Goal: Transaction & Acquisition: Download file/media

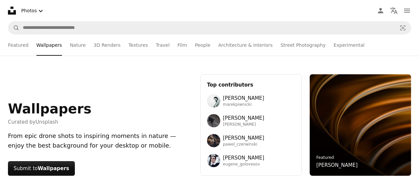
scroll to position [13106, 0]
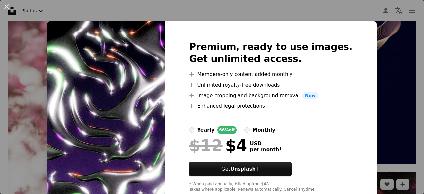
click at [365, 69] on div "An X shape Premium, ready to use images. Get unlimited access. A plus sign Memb…" at bounding box center [212, 97] width 424 height 194
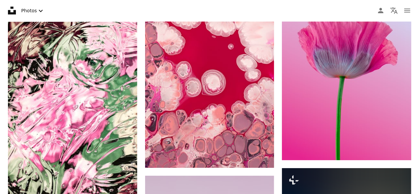
scroll to position [14761, 0]
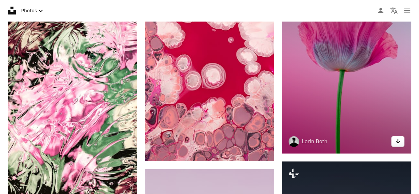
click at [397, 137] on icon "Arrow pointing down" at bounding box center [397, 141] width 5 height 8
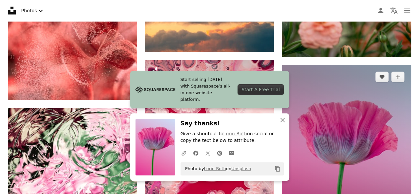
scroll to position [14662, 0]
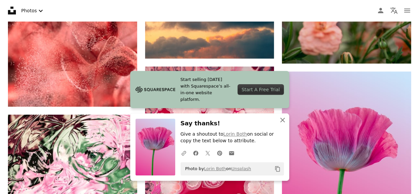
click at [278, 120] on icon "An X shape" at bounding box center [282, 120] width 8 height 8
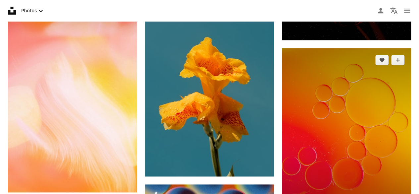
scroll to position [10417, 0]
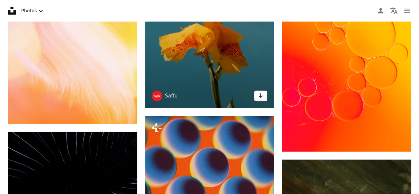
click at [263, 93] on link "Arrow pointing down" at bounding box center [260, 95] width 13 height 11
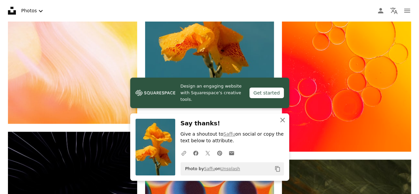
click at [281, 119] on icon "button" at bounding box center [282, 119] width 5 height 5
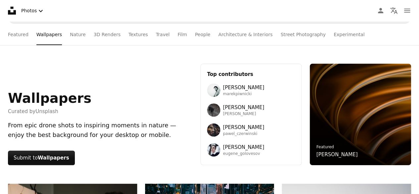
scroll to position [0, 0]
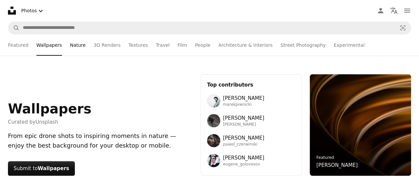
click at [70, 47] on link "Nature" at bounding box center [78, 44] width 16 height 21
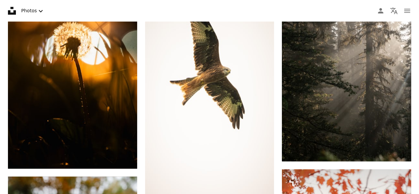
scroll to position [596, 0]
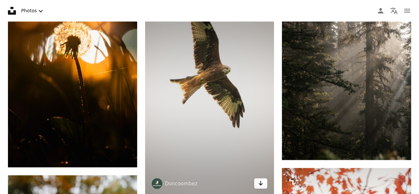
click at [264, 183] on link "Arrow pointing down" at bounding box center [260, 183] width 13 height 11
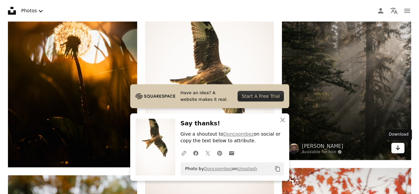
click at [396, 147] on icon "Download" at bounding box center [398, 147] width 4 height 5
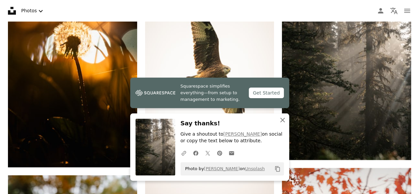
click at [279, 119] on icon "An X shape" at bounding box center [282, 120] width 8 height 8
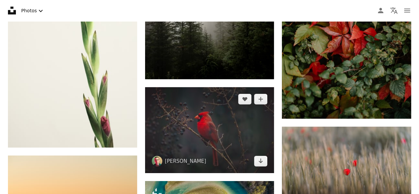
scroll to position [1026, 0]
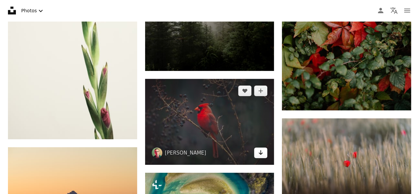
click at [263, 156] on icon "Arrow pointing down" at bounding box center [260, 152] width 5 height 8
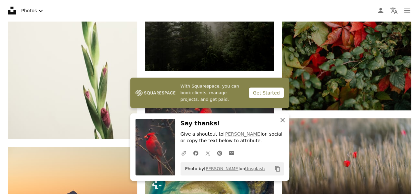
click at [283, 119] on icon "button" at bounding box center [282, 119] width 5 height 5
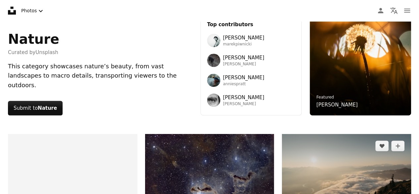
scroll to position [0, 0]
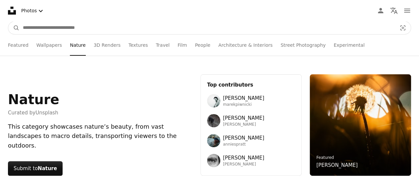
click at [66, 27] on input "Find visuals sitewide" at bounding box center [207, 28] width 375 height 13
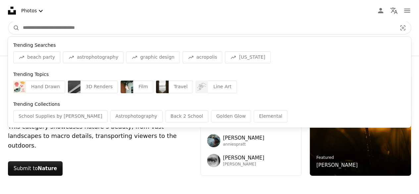
click at [55, 27] on input "Find visuals sitewide" at bounding box center [207, 28] width 375 height 13
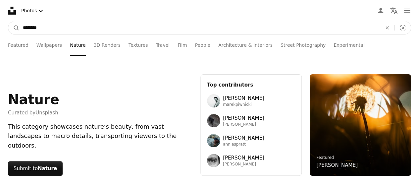
type input "*********"
click button "A magnifying glass" at bounding box center [13, 28] width 11 height 13
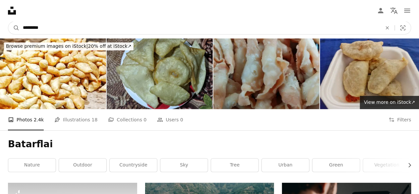
click at [116, 31] on input "*********" at bounding box center [200, 28] width 360 height 13
type input "*"
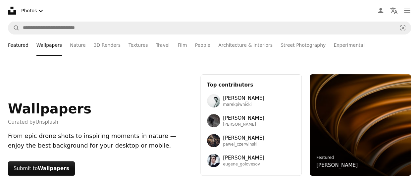
click at [21, 47] on link "Featured" at bounding box center [18, 44] width 21 height 21
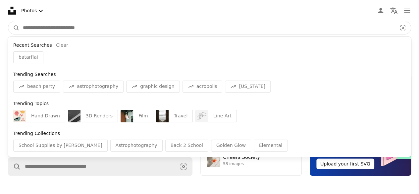
click at [50, 23] on input "Find visuals sitewide" at bounding box center [207, 28] width 375 height 13
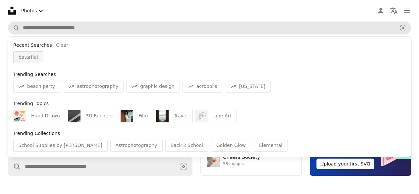
click at [33, 59] on span "batarflai" at bounding box center [29, 57] width 20 height 7
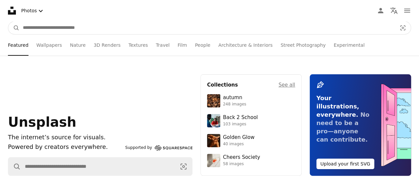
click at [37, 27] on input "Find visuals sitewide" at bounding box center [207, 28] width 375 height 13
type input "**********"
click button "A magnifying glass" at bounding box center [13, 28] width 11 height 13
click at [36, 27] on input "Find visuals sitewide" at bounding box center [207, 28] width 375 height 13
type input "*********"
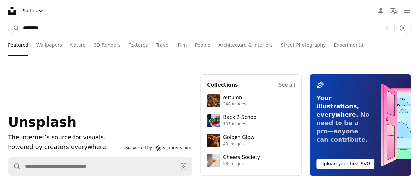
click button "A magnifying glass" at bounding box center [13, 28] width 11 height 13
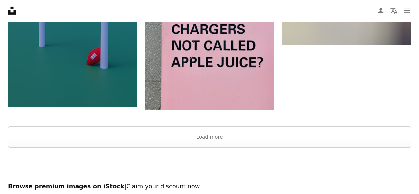
scroll to position [1052, 0]
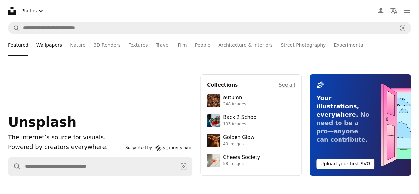
click at [39, 45] on link "Wallpapers" at bounding box center [48, 44] width 25 height 21
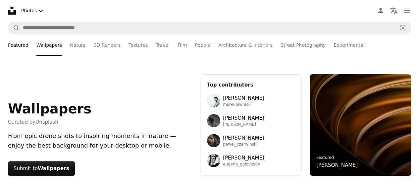
click at [24, 46] on link "Featured" at bounding box center [18, 44] width 21 height 21
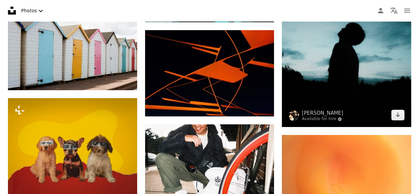
scroll to position [1059, 0]
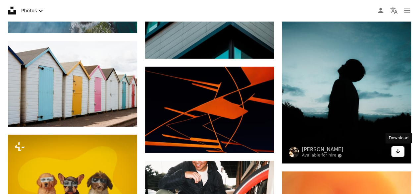
click at [397, 154] on icon "Arrow pointing down" at bounding box center [397, 151] width 5 height 8
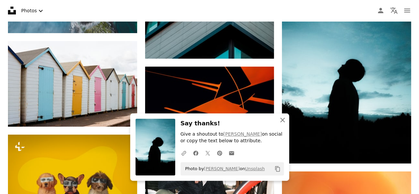
click at [279, 118] on icon "An X shape" at bounding box center [282, 120] width 8 height 8
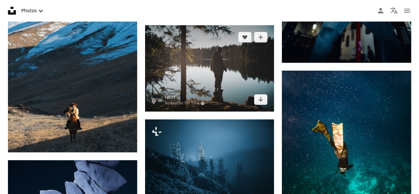
scroll to position [4038, 0]
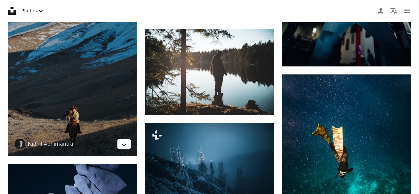
click at [120, 138] on link "Arrow pointing down" at bounding box center [123, 143] width 13 height 11
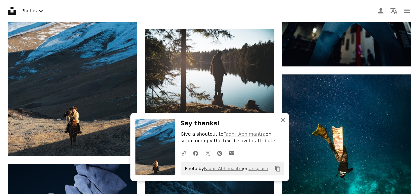
click at [285, 119] on icon "An X shape" at bounding box center [282, 120] width 8 height 8
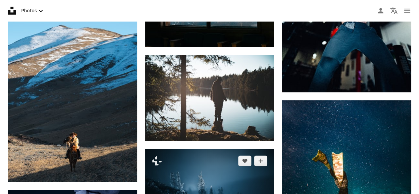
scroll to position [4005, 0]
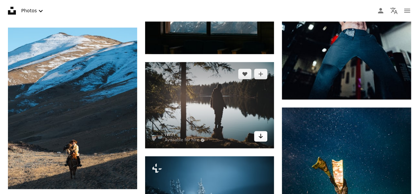
click at [256, 136] on link "Arrow pointing down" at bounding box center [260, 136] width 13 height 11
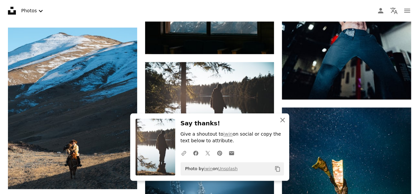
click at [279, 120] on icon "An X shape" at bounding box center [282, 120] width 8 height 8
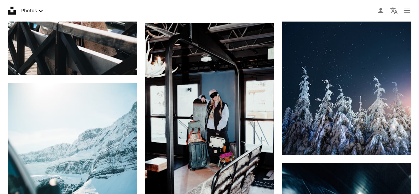
scroll to position [3740, 0]
